Goal: Transaction & Acquisition: Purchase product/service

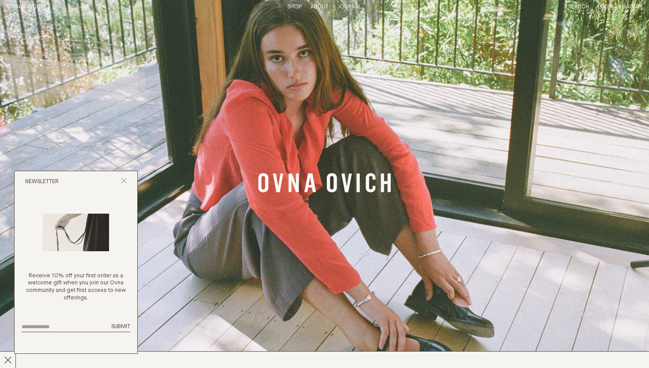
click at [296, 6] on link "Shop" at bounding box center [295, 7] width 14 height 6
